Goal: Find specific page/section: Find specific page/section

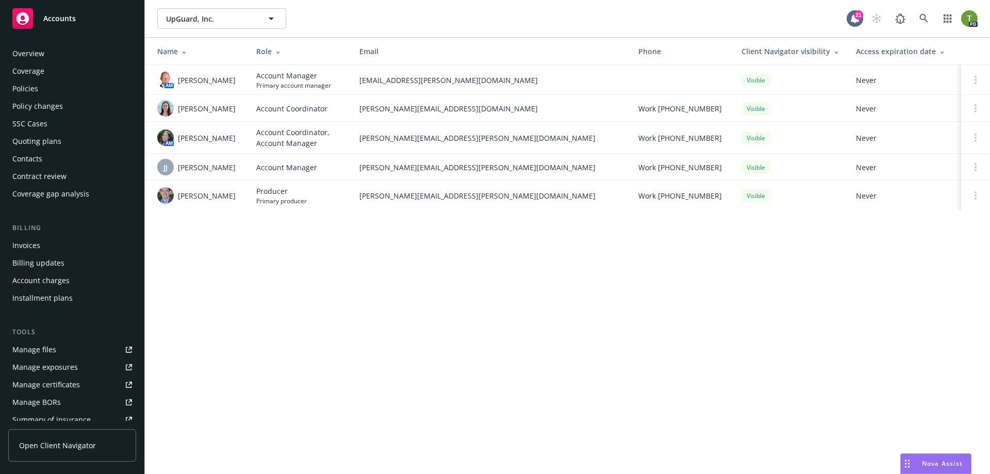
click at [44, 93] on div "Policies" at bounding box center [72, 88] width 120 height 16
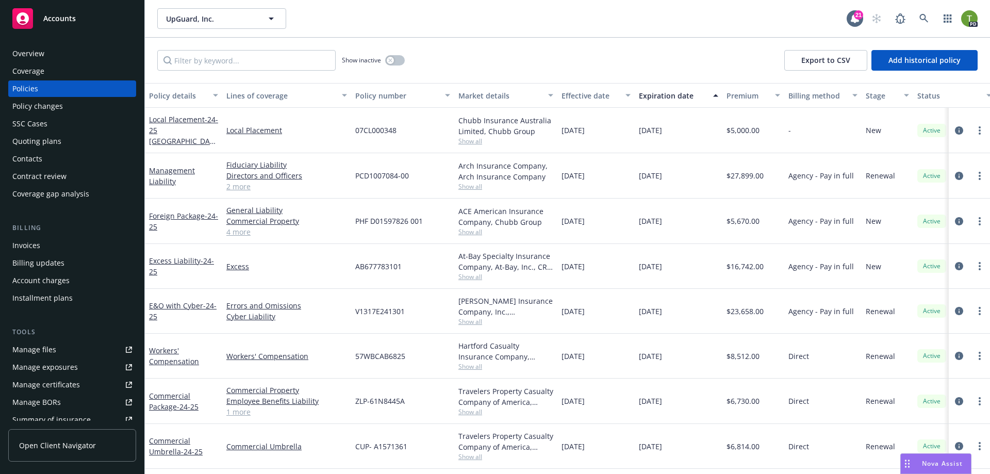
click at [16, 58] on div "Overview" at bounding box center [28, 53] width 32 height 16
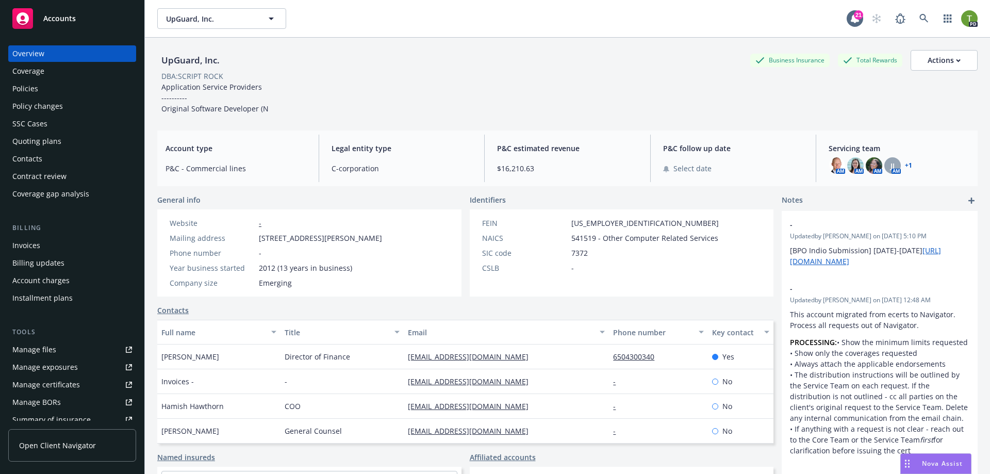
click at [46, 83] on div "Policies" at bounding box center [72, 88] width 120 height 16
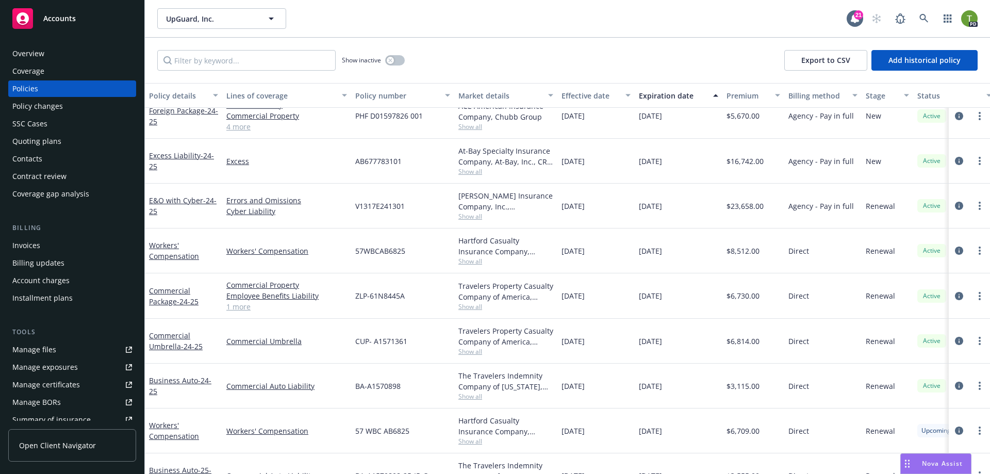
scroll to position [103, 0]
